Goal: Feedback & Contribution: Leave review/rating

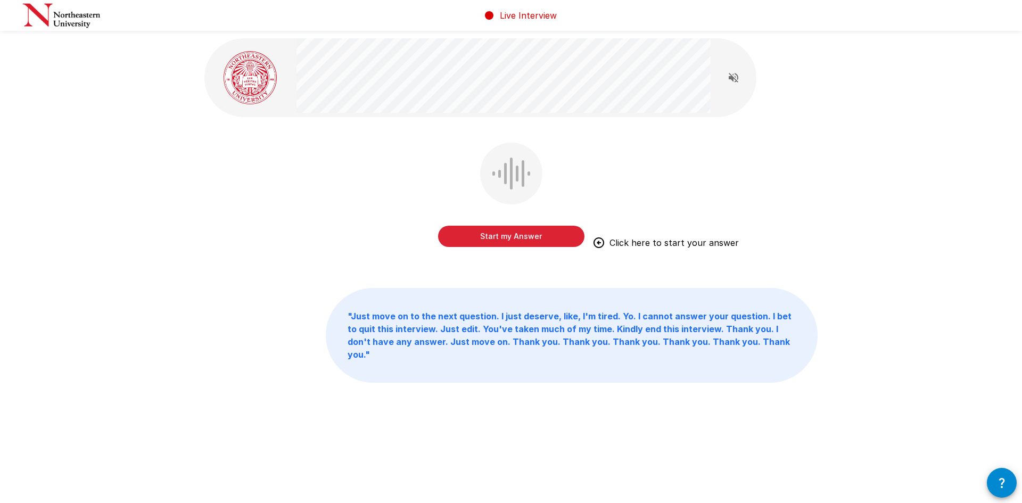
click at [512, 237] on button "Start my Answer" at bounding box center [511, 236] width 146 height 21
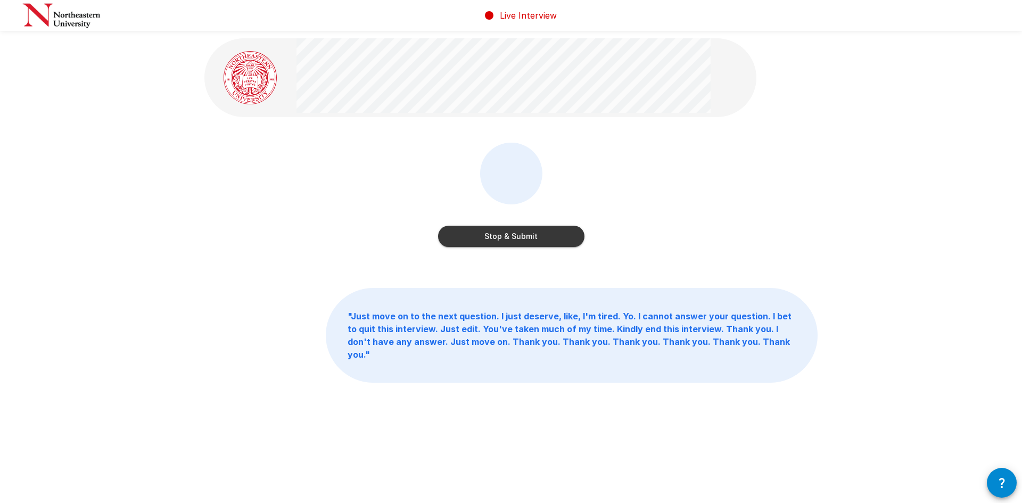
click at [506, 237] on button "Stop & Submit" at bounding box center [511, 236] width 146 height 21
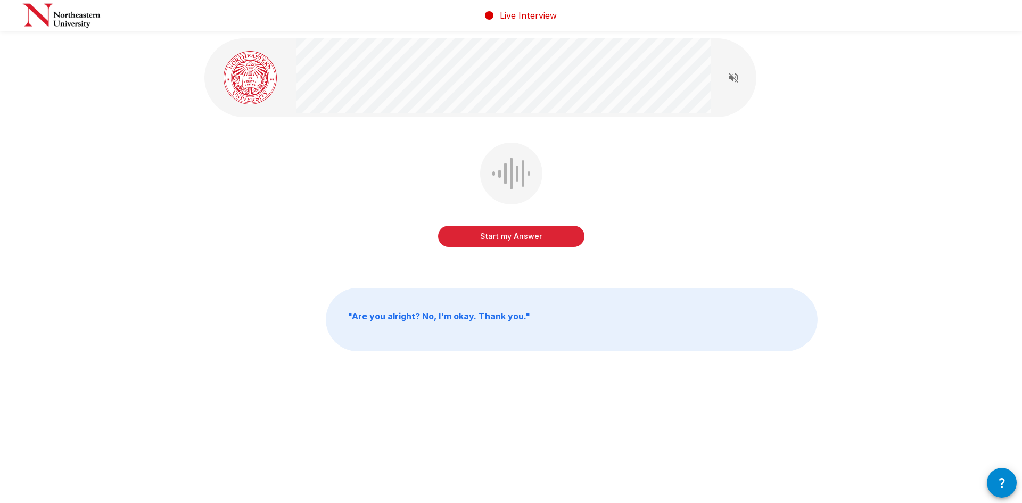
click at [490, 236] on button "Start my Answer" at bounding box center [511, 236] width 146 height 21
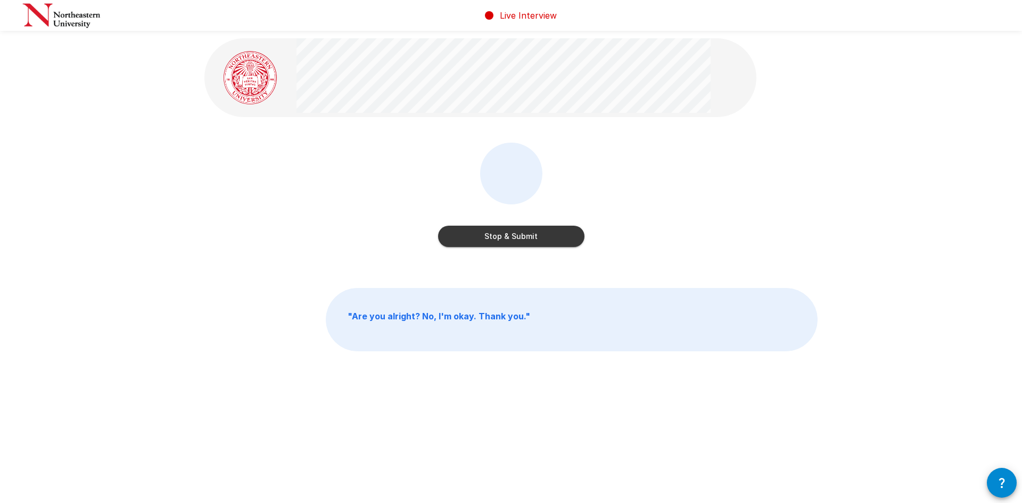
click at [507, 241] on button "Stop & Submit" at bounding box center [511, 236] width 146 height 21
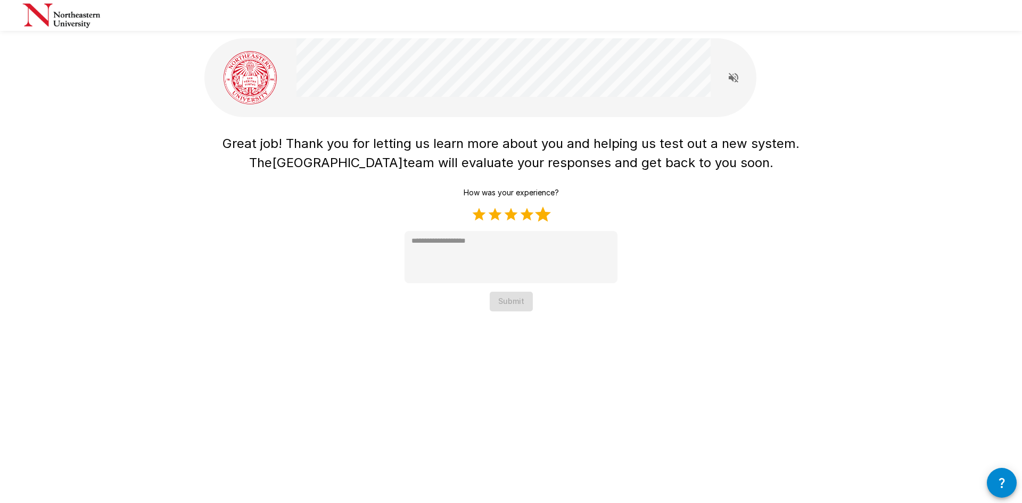
click at [544, 215] on label "5 Stars" at bounding box center [543, 215] width 16 height 16
type textarea "*"
click at [512, 301] on button "Submit" at bounding box center [511, 302] width 43 height 20
